Goal: Transaction & Acquisition: Subscribe to service/newsletter

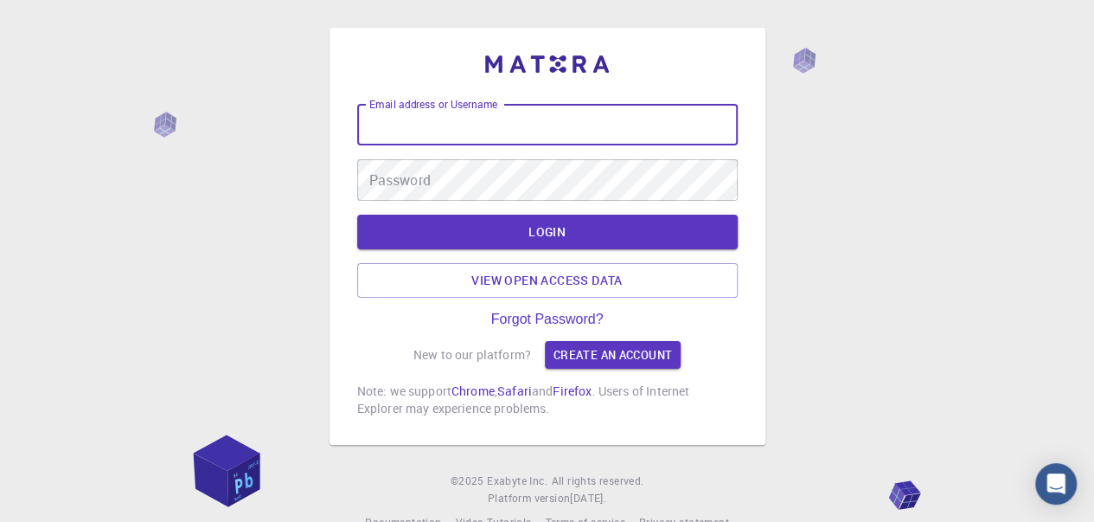
click at [614, 131] on input "Email address or Username" at bounding box center [547, 125] width 381 height 42
drag, startPoint x: 1078, startPoint y: 1, endPoint x: 825, endPoint y: 439, distance: 505.4
click at [827, 439] on div "Email address or Username Email address or Username Password Password LOGIN Vie…" at bounding box center [547, 279] width 1094 height 559
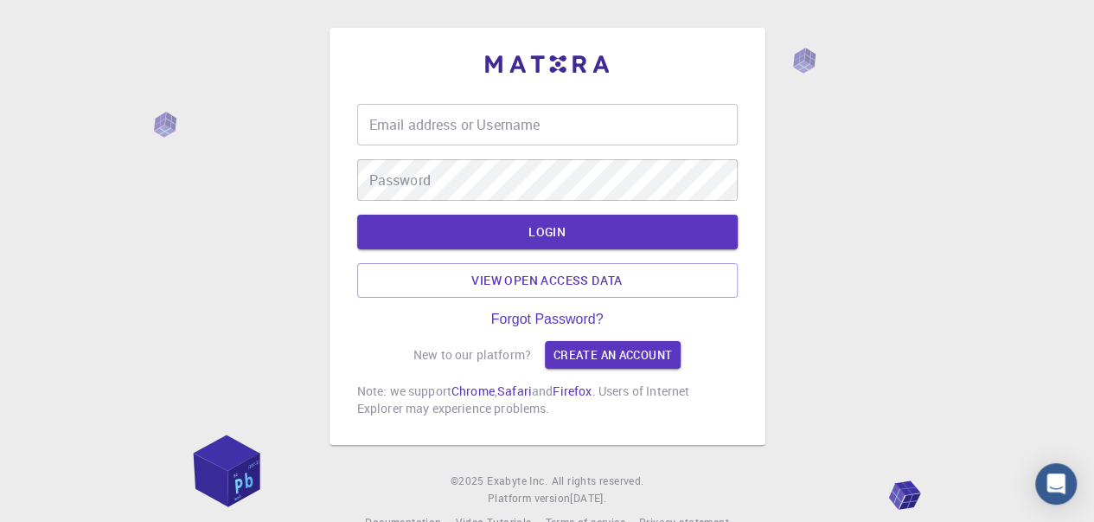
click at [547, 137] on input "Email address or Username" at bounding box center [547, 125] width 381 height 42
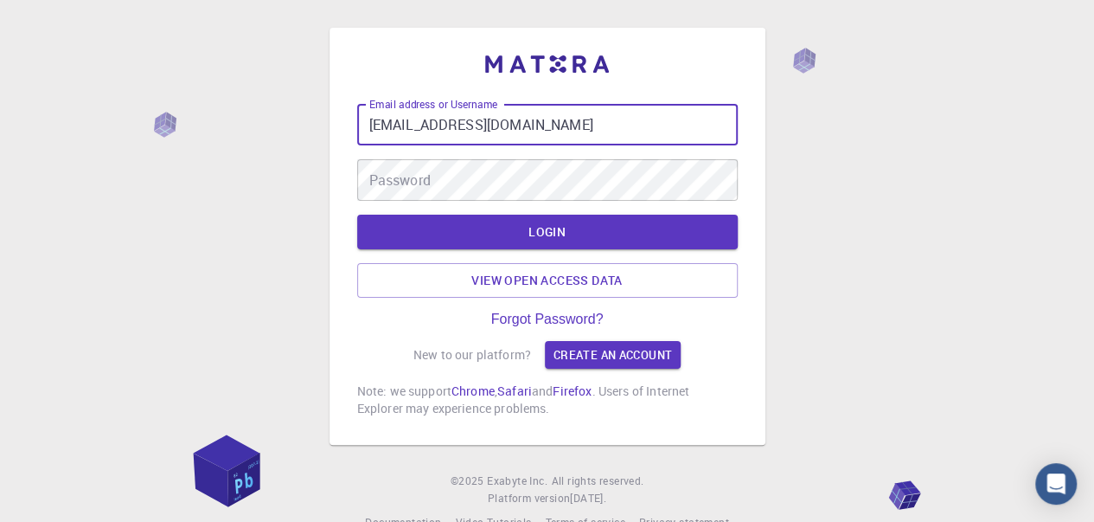
type input "kkshithij55@gmail.com"
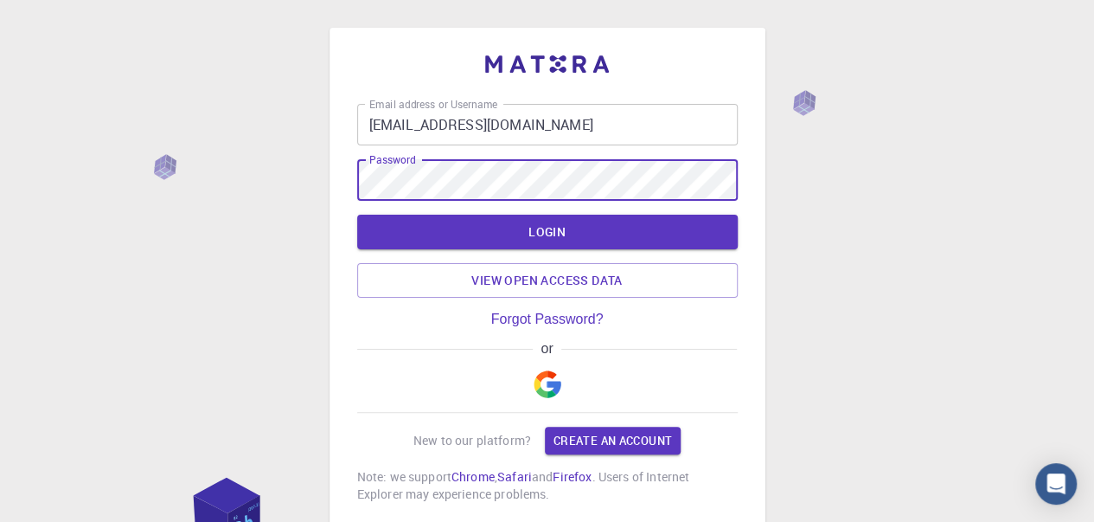
click at [562, 383] on button "button" at bounding box center [548, 383] width 42 height 55
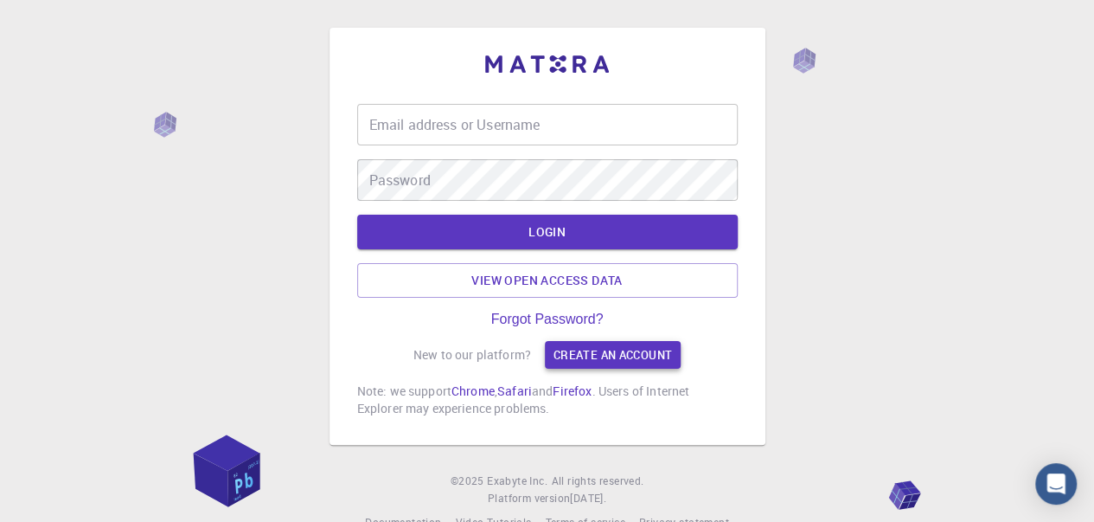
click at [582, 358] on link "Create an account" at bounding box center [613, 355] width 136 height 28
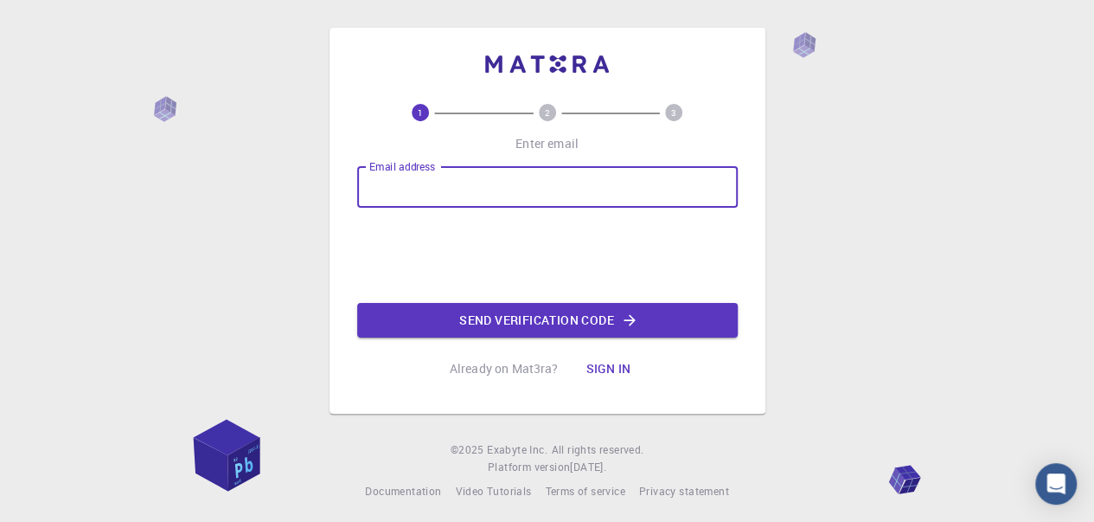
click at [516, 176] on input "Email address" at bounding box center [547, 187] width 381 height 42
type input "[EMAIL_ADDRESS][DOMAIN_NAME]"
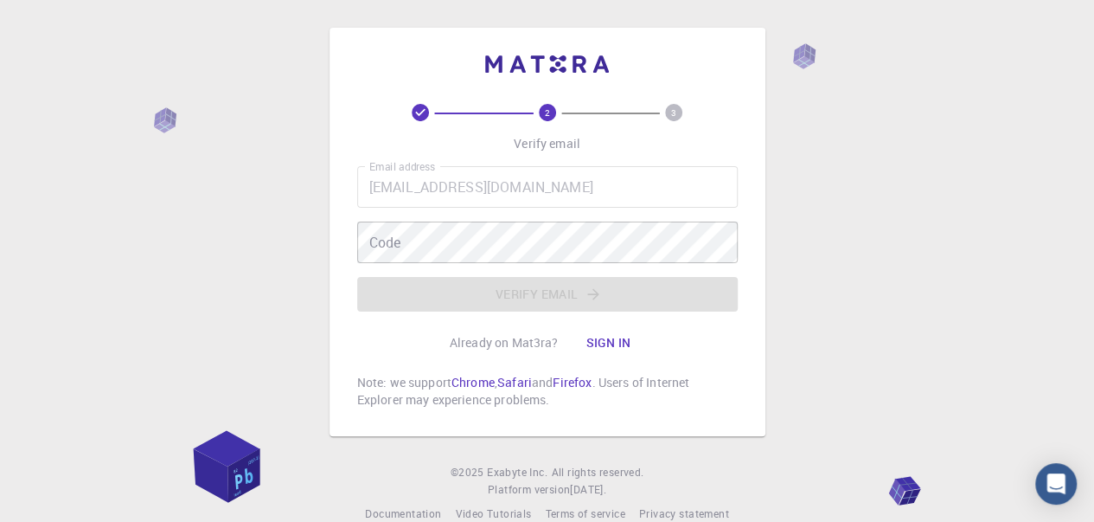
click at [532, 264] on div "Email address [EMAIL_ADDRESS][DOMAIN_NAME] Email address Code Code Verify email" at bounding box center [547, 238] width 381 height 145
click at [604, 343] on button "Sign in" at bounding box center [608, 342] width 73 height 35
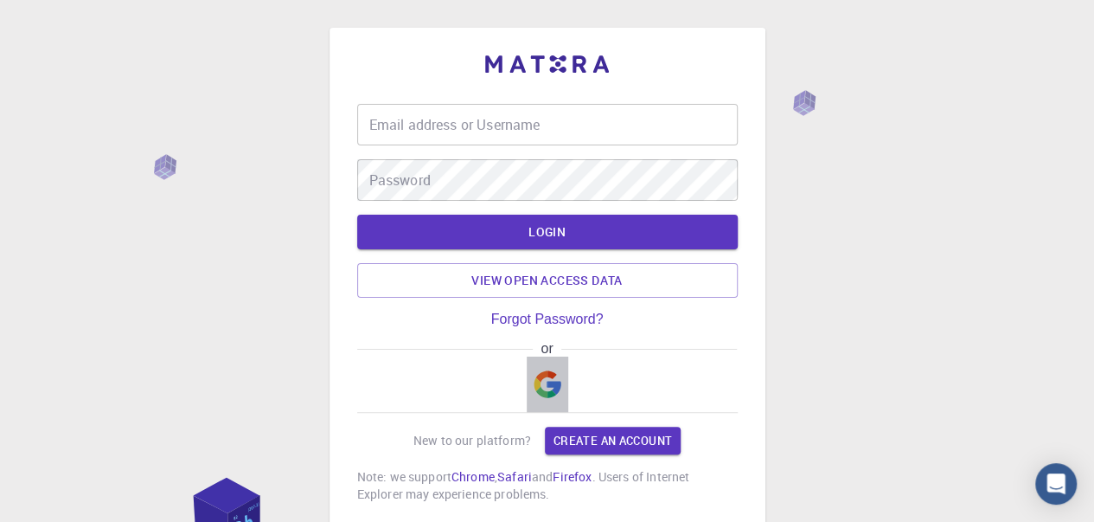
click at [548, 380] on img "button" at bounding box center [548, 384] width 28 height 28
